Goal: Use online tool/utility: Utilize a website feature to perform a specific function

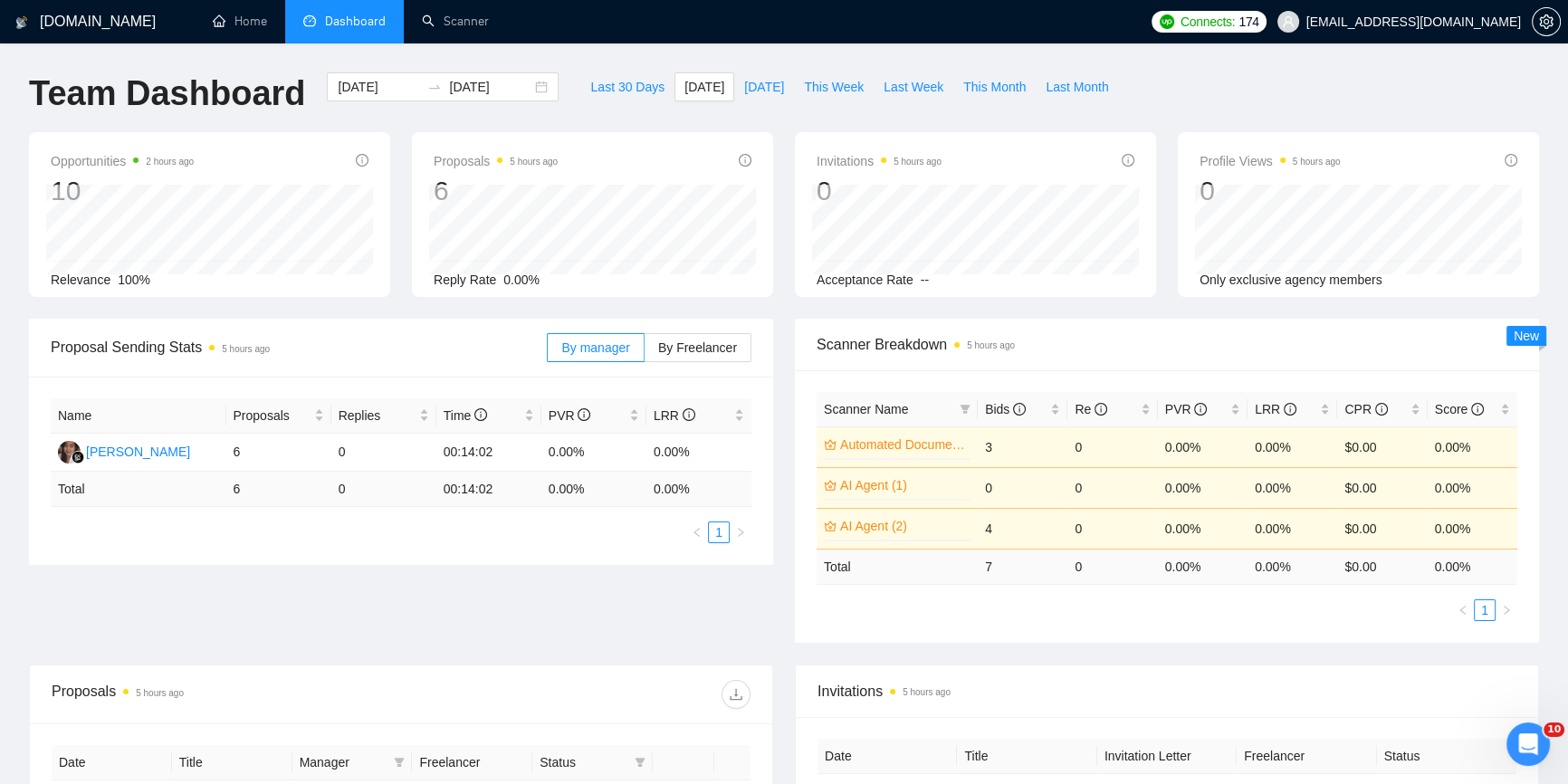
click at [358, 21] on span "Dashboard" at bounding box center [355, 21] width 60 height 15
click at [684, 89] on span "[DATE]" at bounding box center [704, 86] width 40 height 20
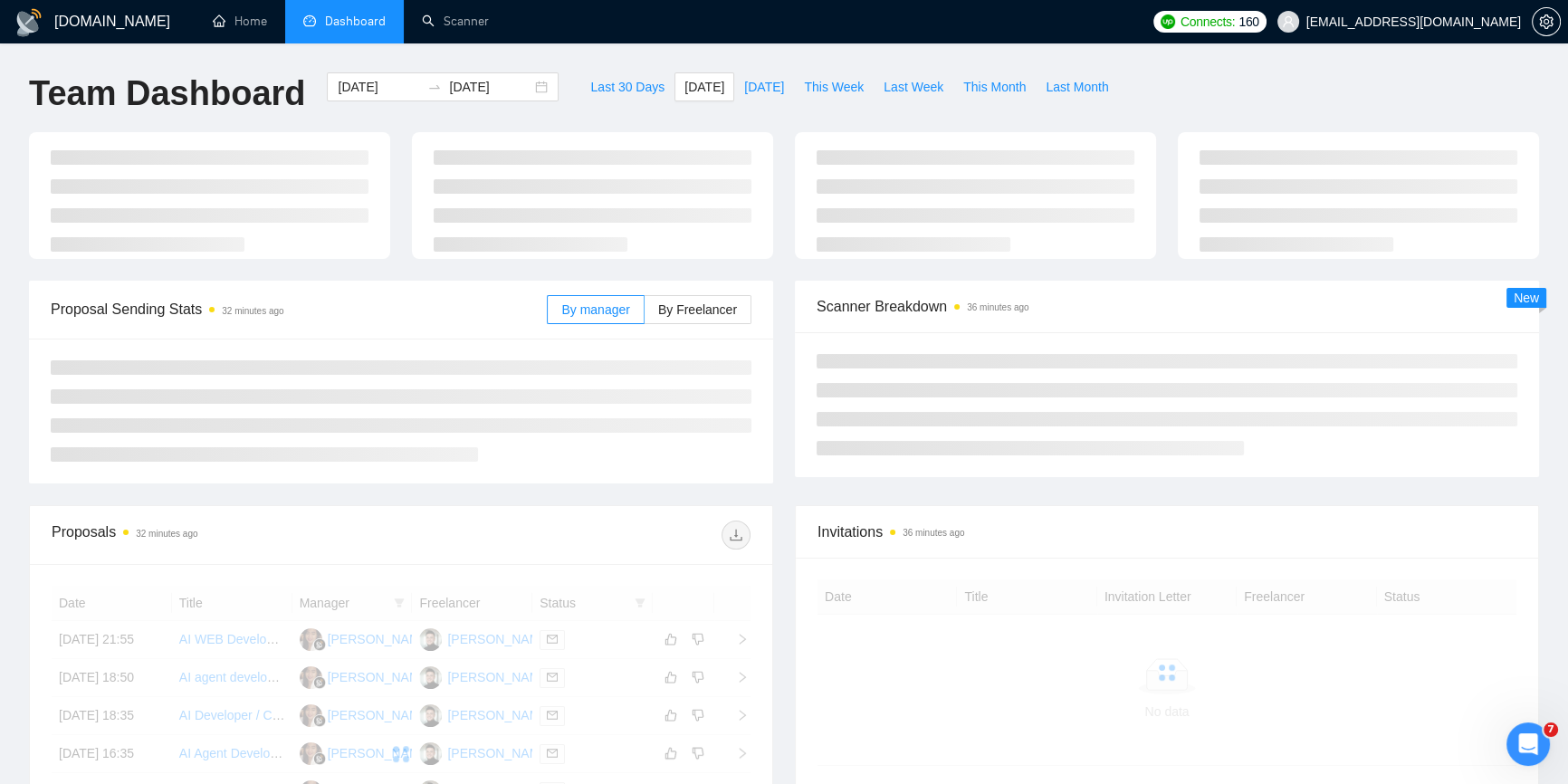
type input "[DATE]"
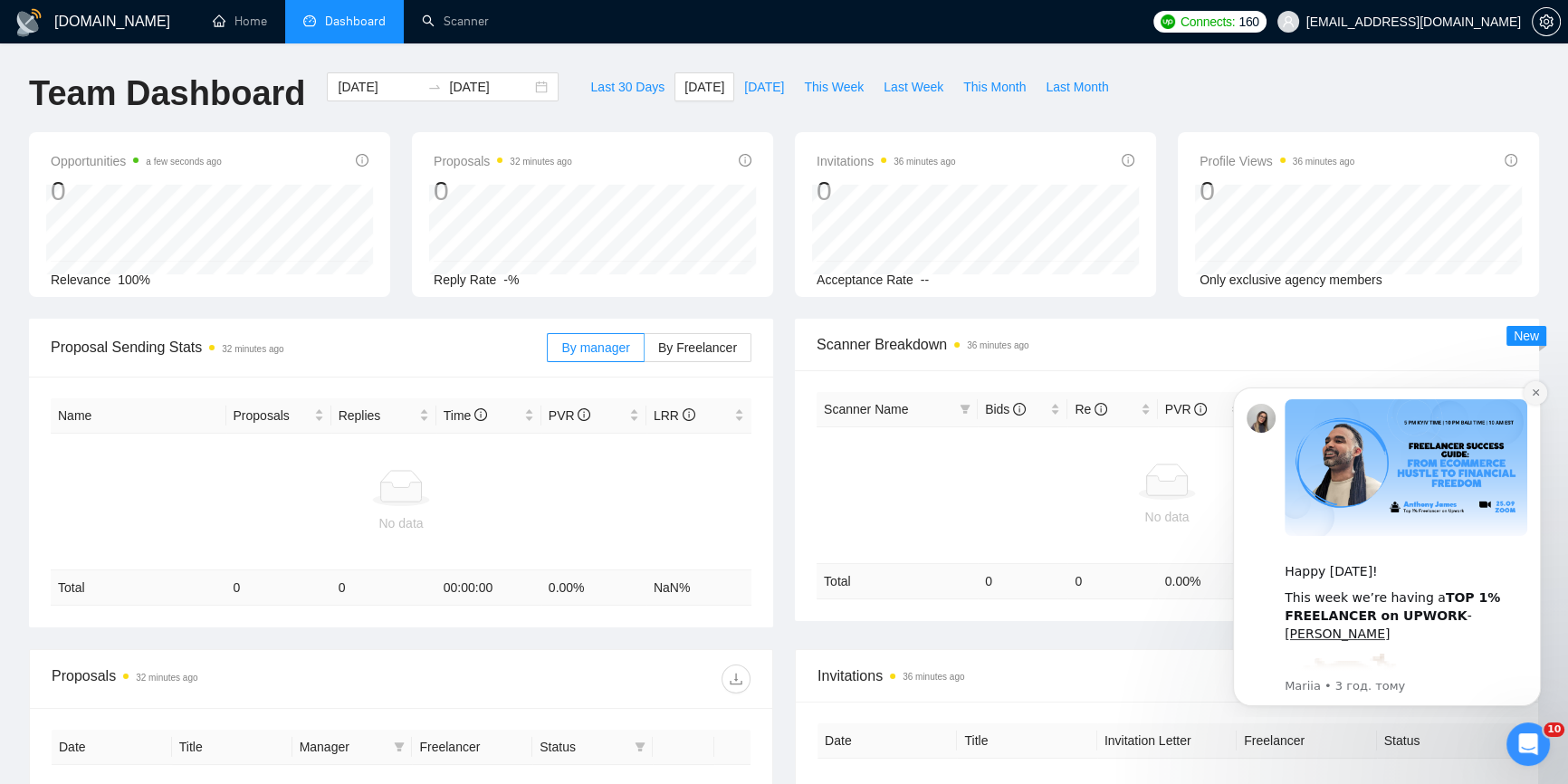
click at [1531, 401] on button "Dismiss notification" at bounding box center [1535, 393] width 24 height 24
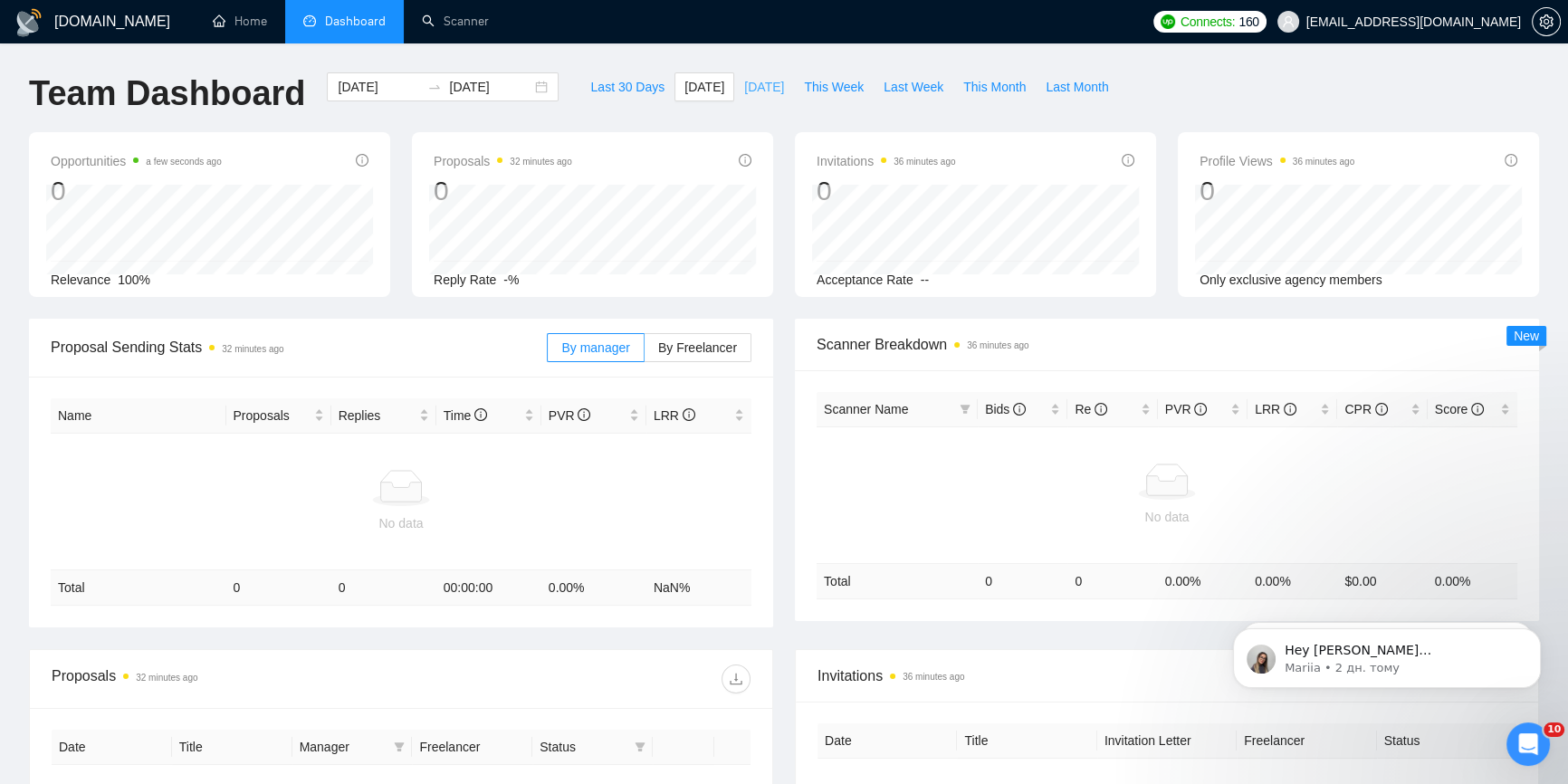
click at [744, 88] on span "[DATE]" at bounding box center [764, 86] width 40 height 20
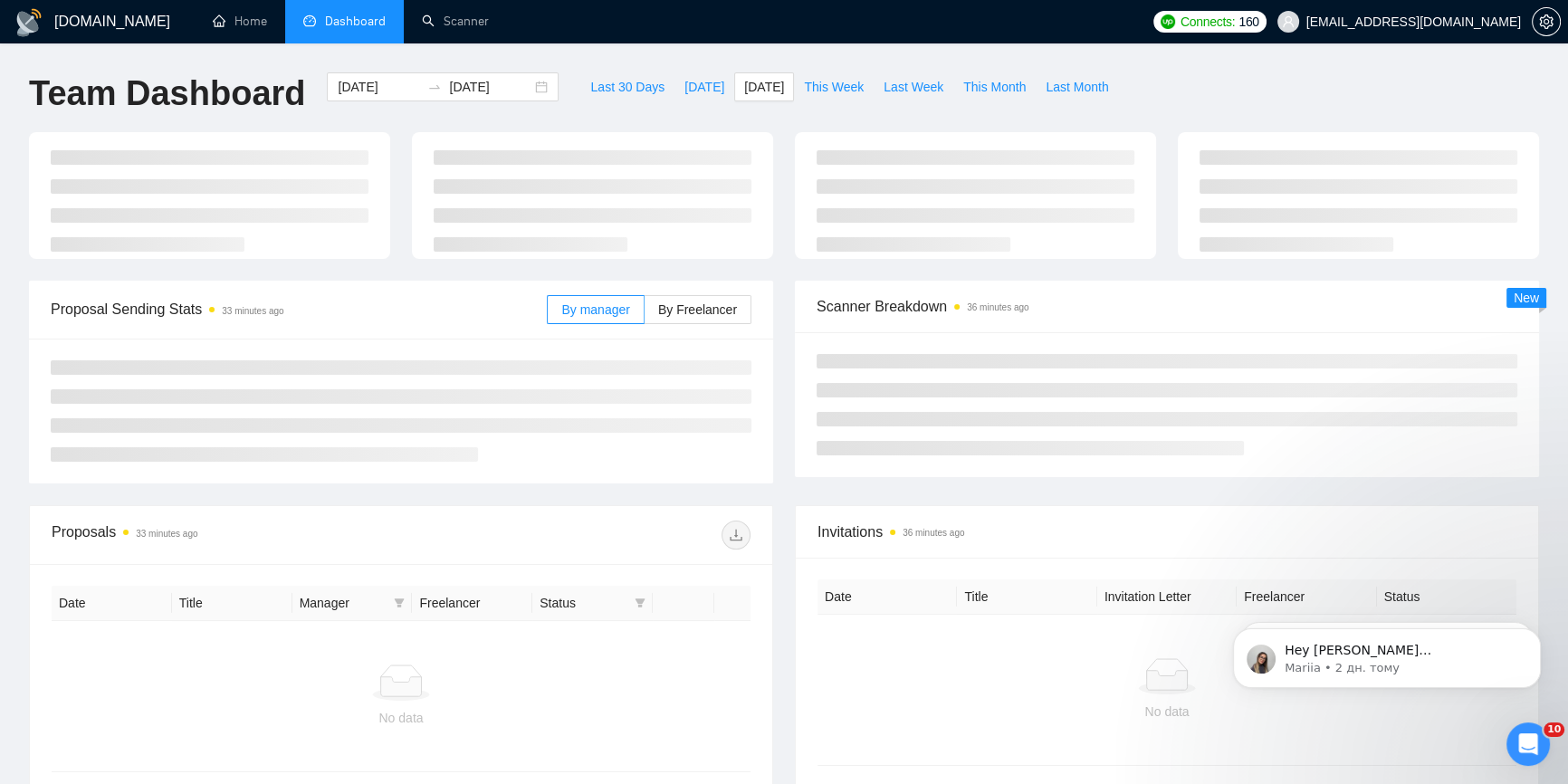
type input "[DATE]"
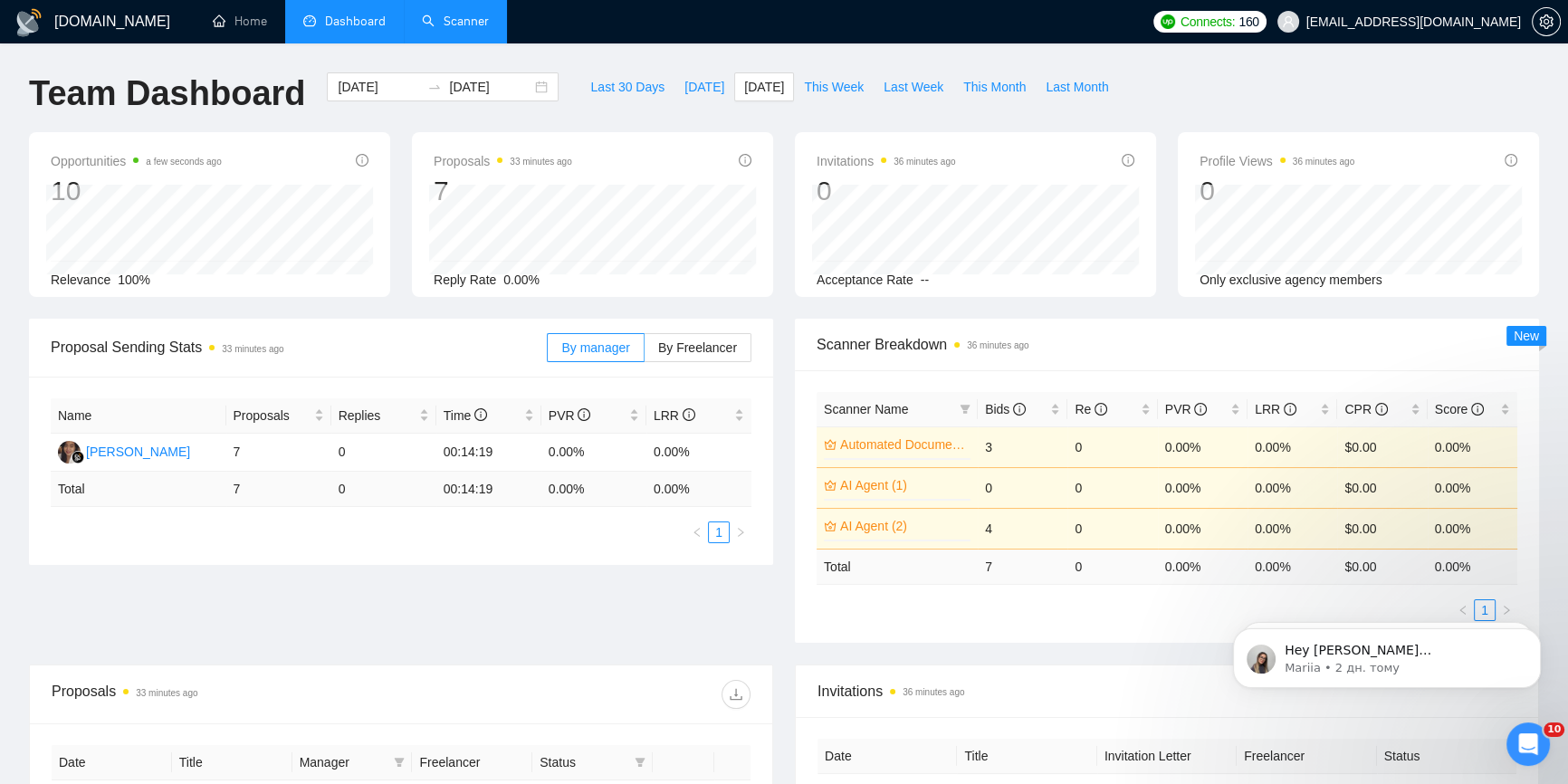
click at [468, 27] on link "Scanner" at bounding box center [455, 21] width 67 height 15
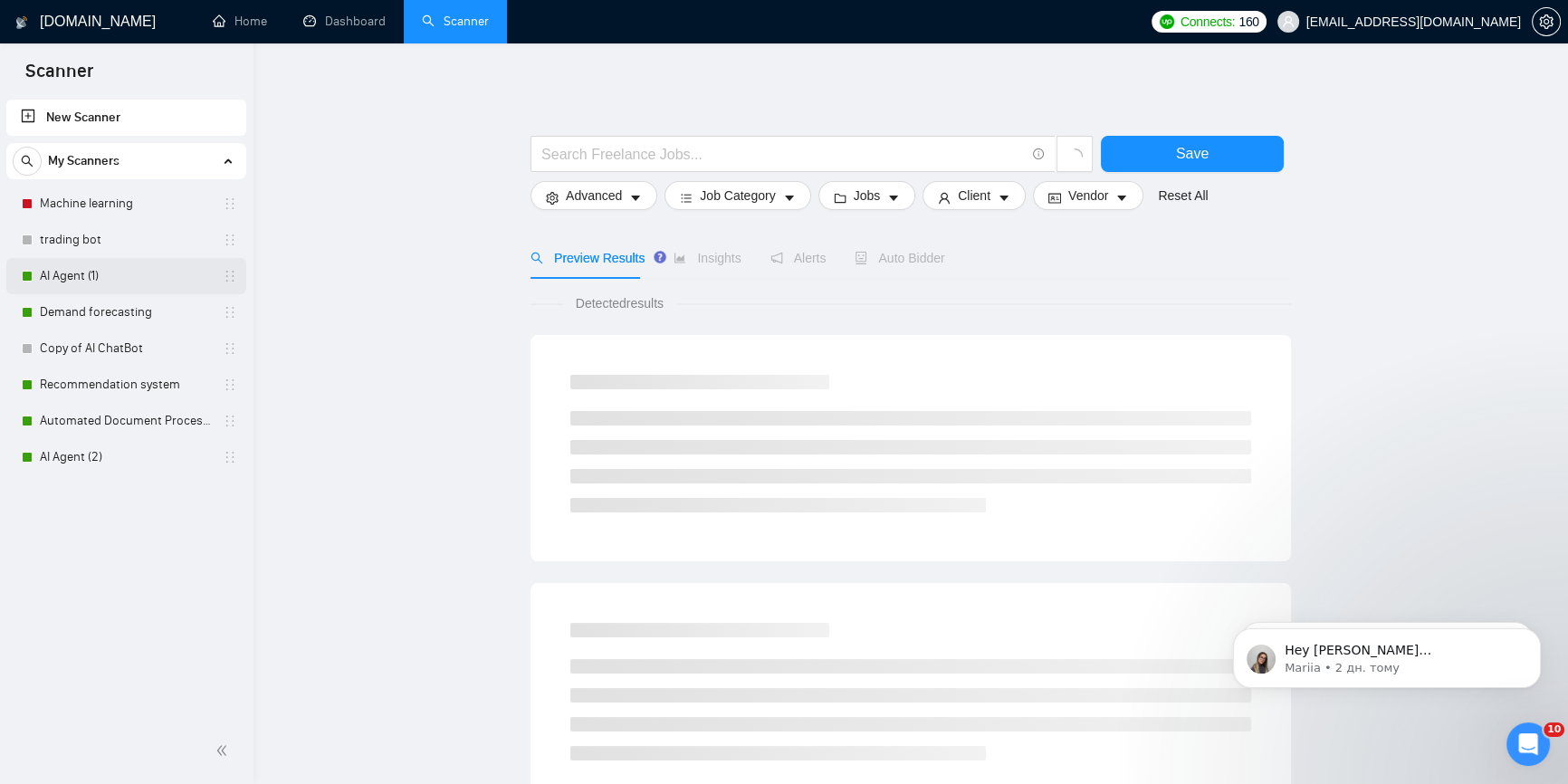
click at [134, 272] on link "AI Agent (1)" at bounding box center [126, 276] width 172 height 36
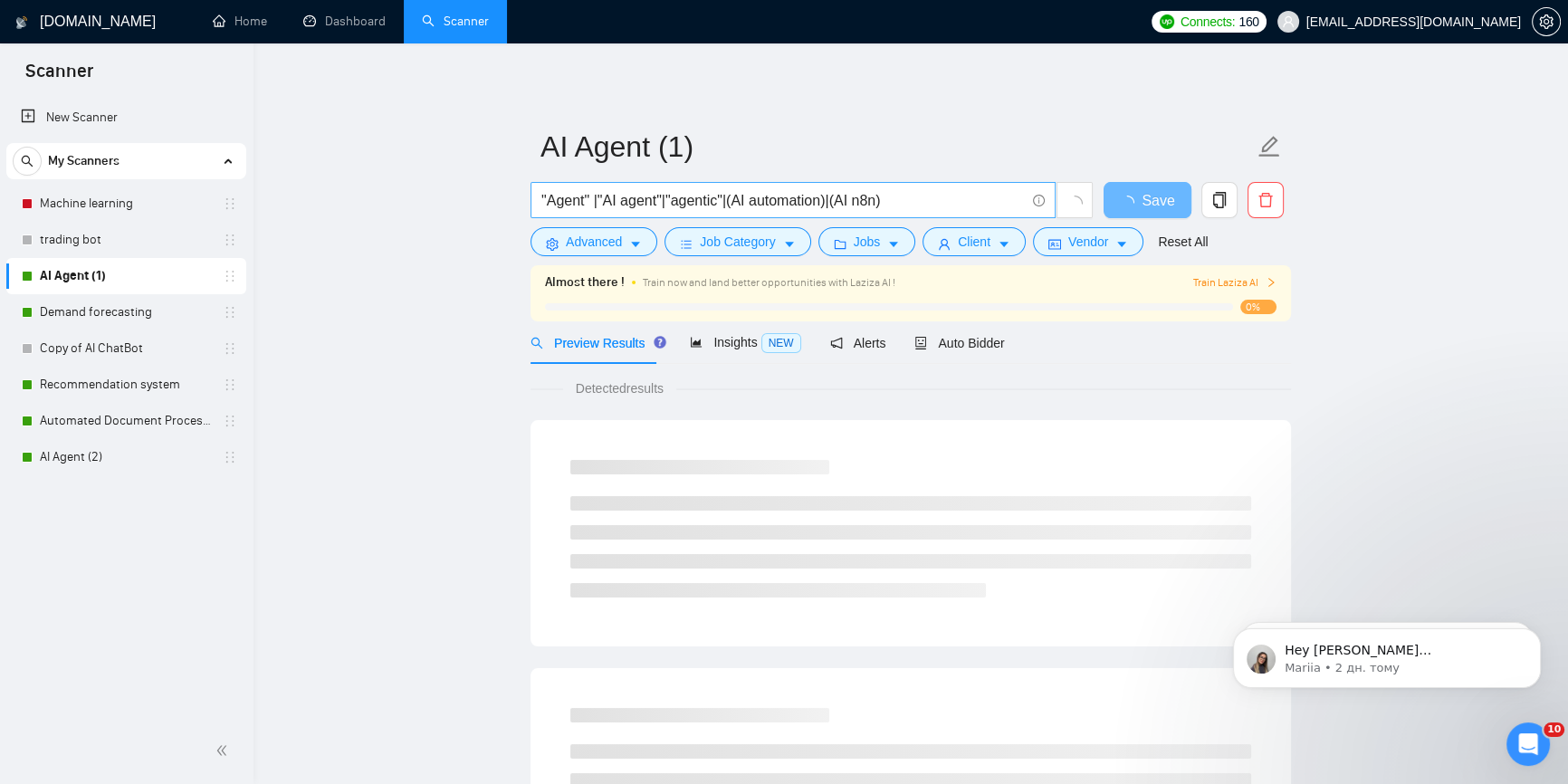
click at [941, 207] on input ""Agent" |"AI agent"|"agentic"|(AI automation)|(AI n8n)" at bounding box center [783, 200] width 483 height 23
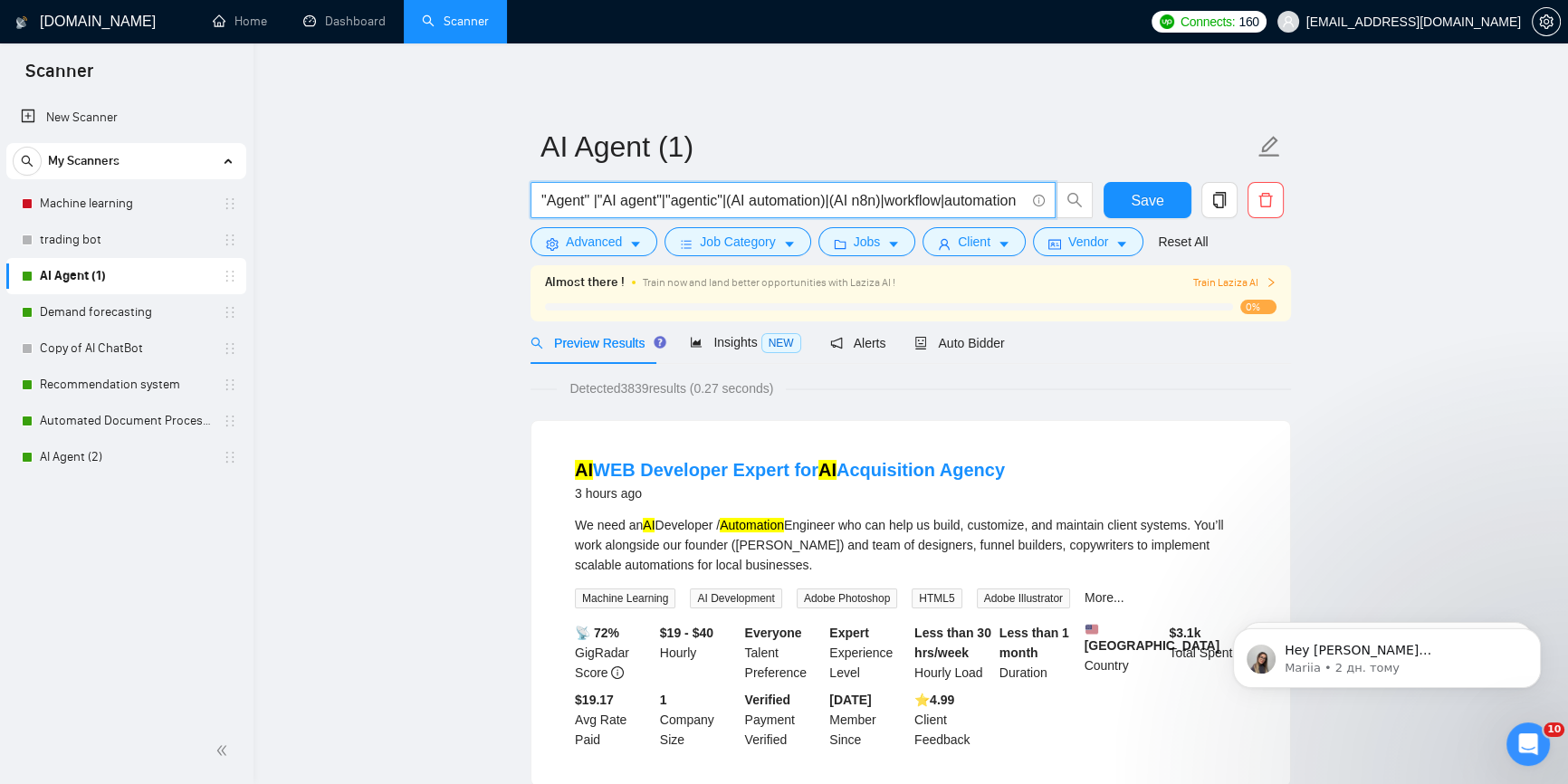
drag, startPoint x: 1023, startPoint y: 203, endPoint x: 942, endPoint y: 201, distance: 81.0
click at [942, 201] on input ""Agent" |"AI agent"|"agentic"|(AI automation)|(AI n8n)|workflow|automation" at bounding box center [783, 200] width 483 height 23
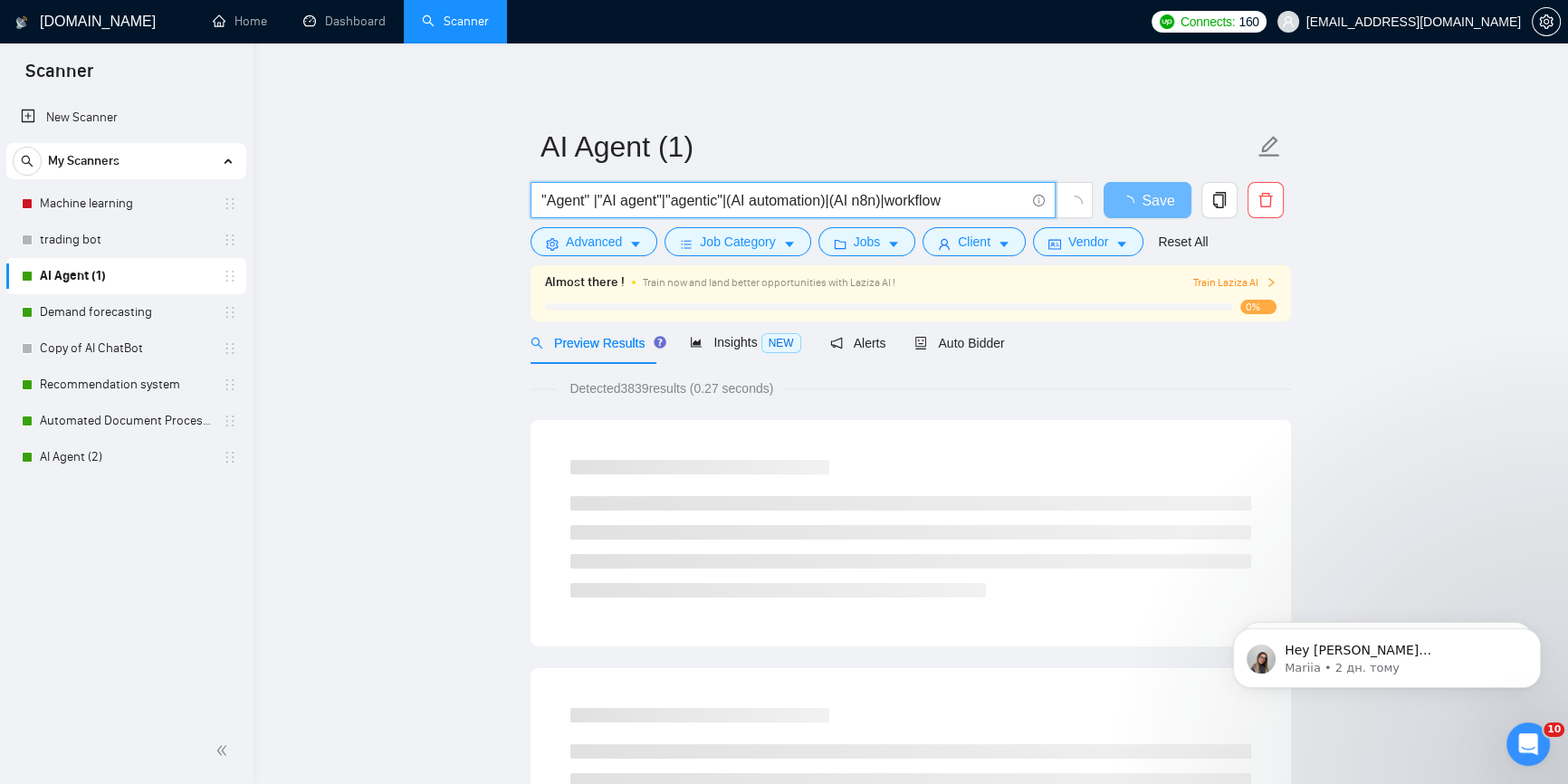
type input ""Agent" |"AI agent"|"agentic"|(AI automation)|(AI n8n)|workflow"
